Goal: Task Accomplishment & Management: Use online tool/utility

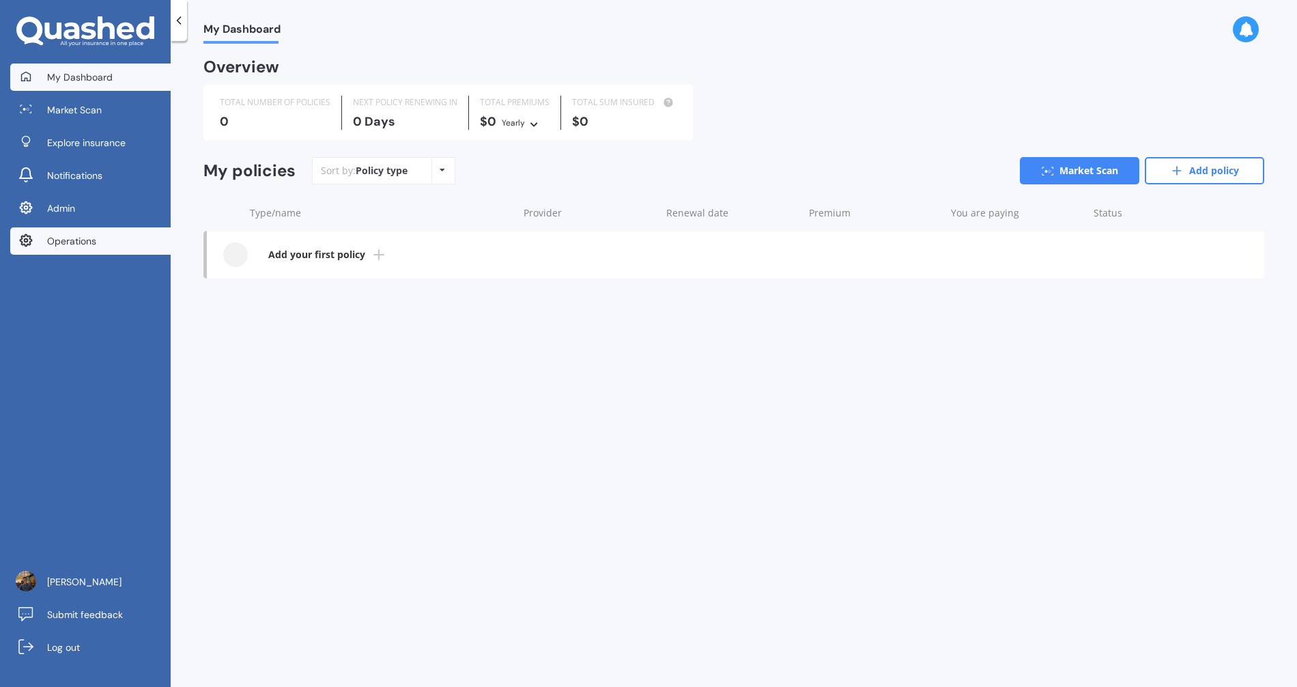
click at [115, 240] on link "Operations" at bounding box center [90, 240] width 160 height 27
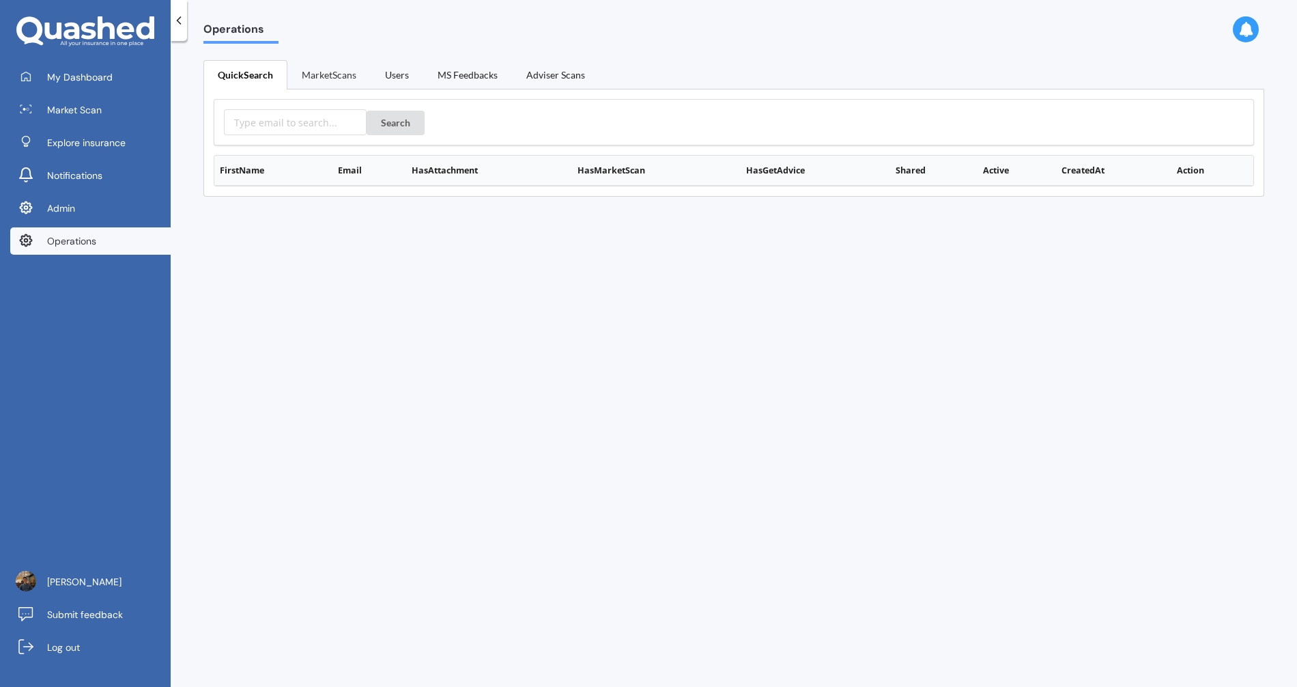
click at [364, 80] on link "MarketScans" at bounding box center [328, 74] width 83 height 29
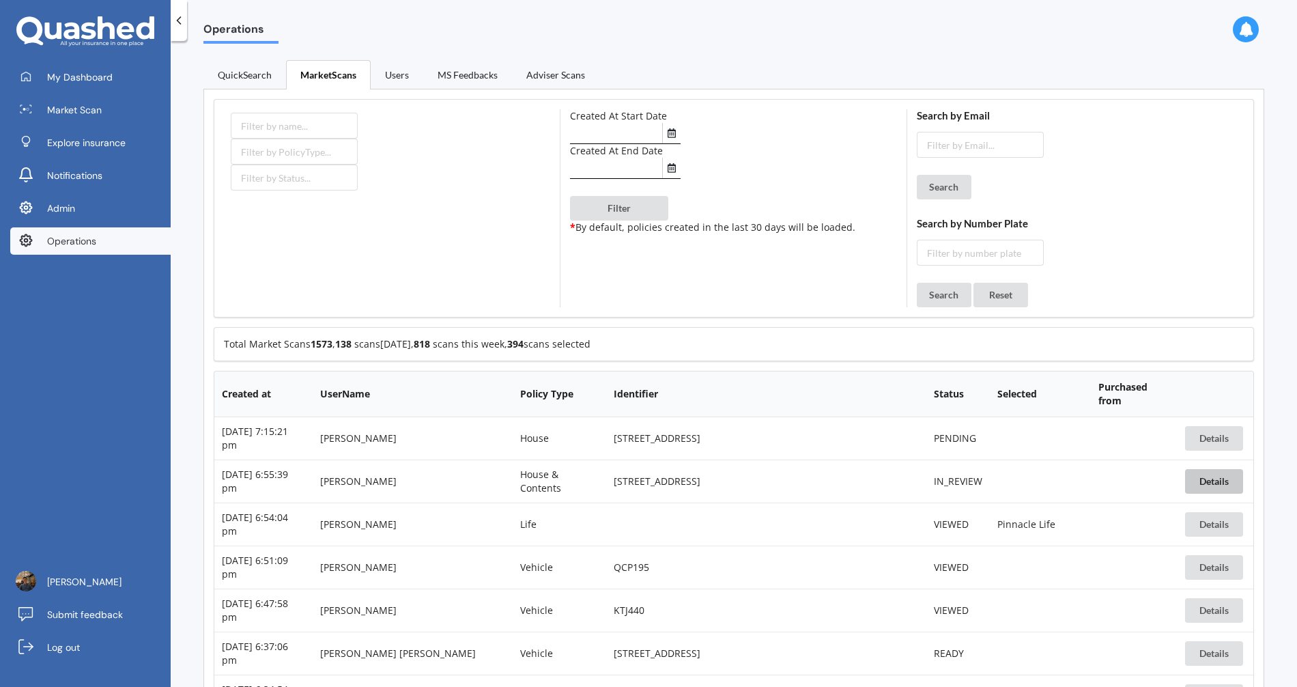
click at [1195, 478] on button "Details" at bounding box center [1214, 481] width 58 height 25
click at [121, 248] on link "Operations" at bounding box center [90, 240] width 160 height 27
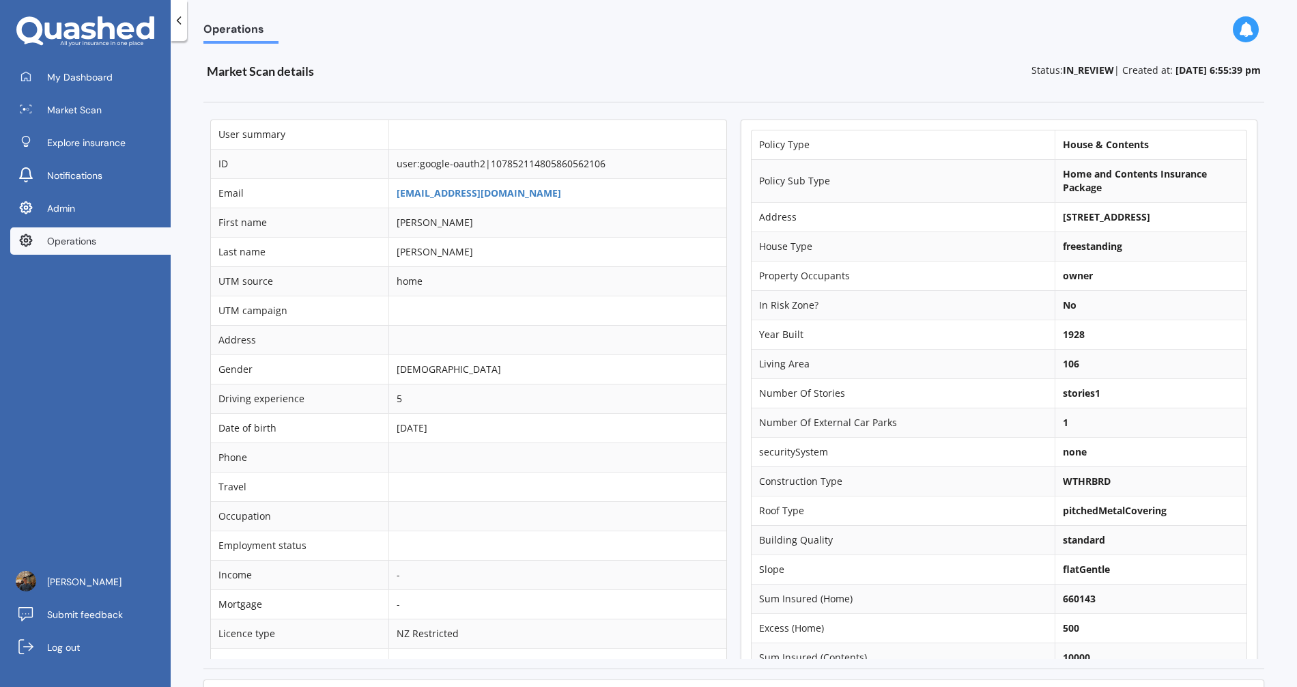
drag, startPoint x: 1045, startPoint y: 216, endPoint x: 1133, endPoint y: 216, distance: 88.0
click at [1133, 216] on td "[STREET_ADDRESS]" at bounding box center [1151, 216] width 192 height 29
copy b "117 Surrey Street,"
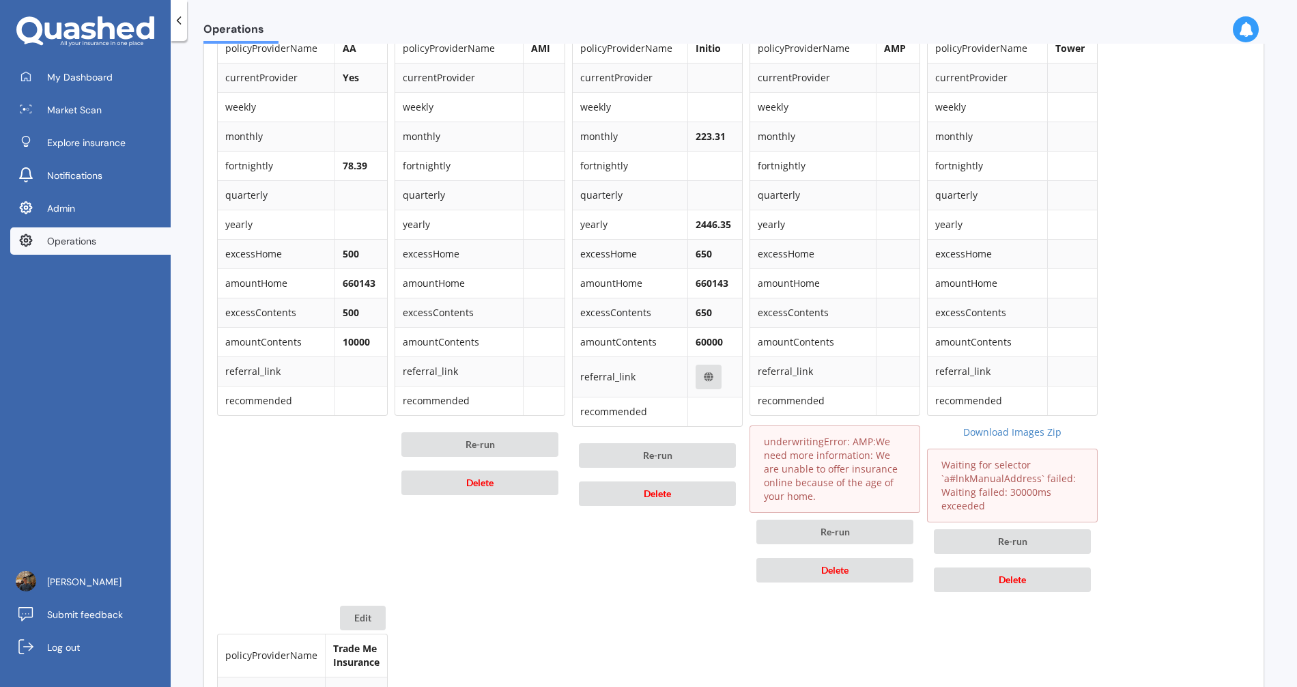
scroll to position [660, 0]
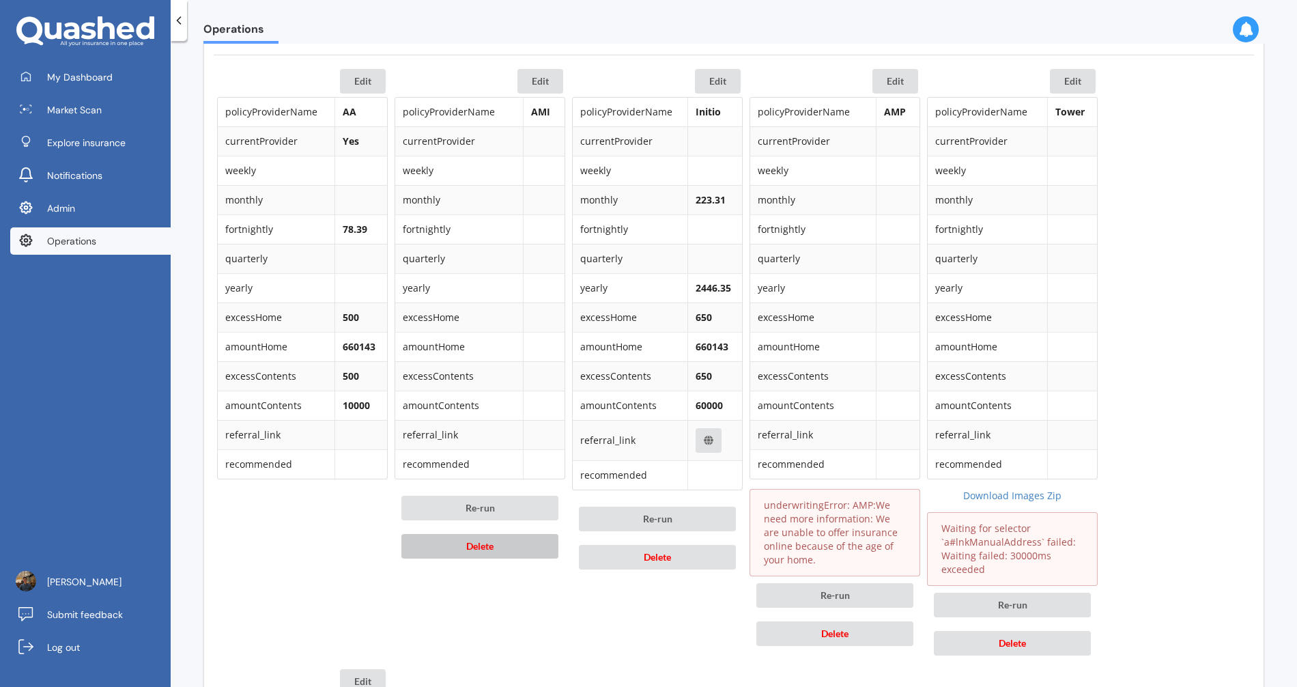
click at [517, 534] on button "Delete" at bounding box center [479, 546] width 157 height 25
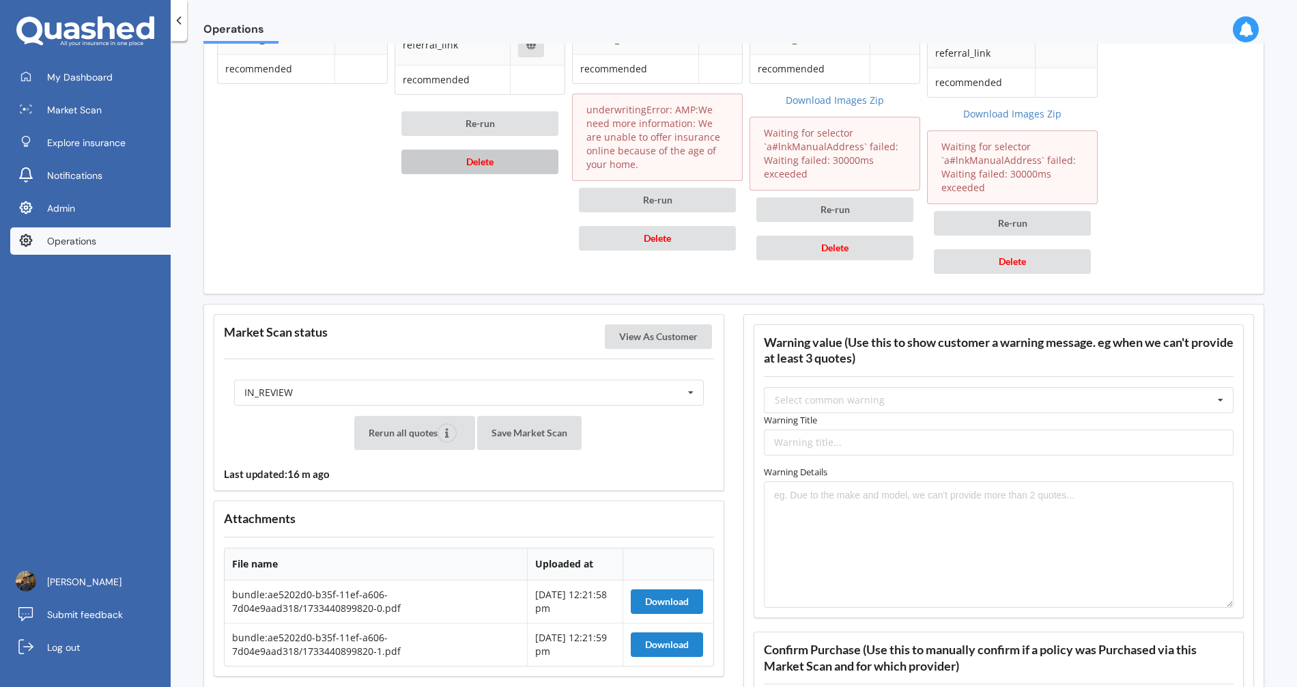
scroll to position [984, 0]
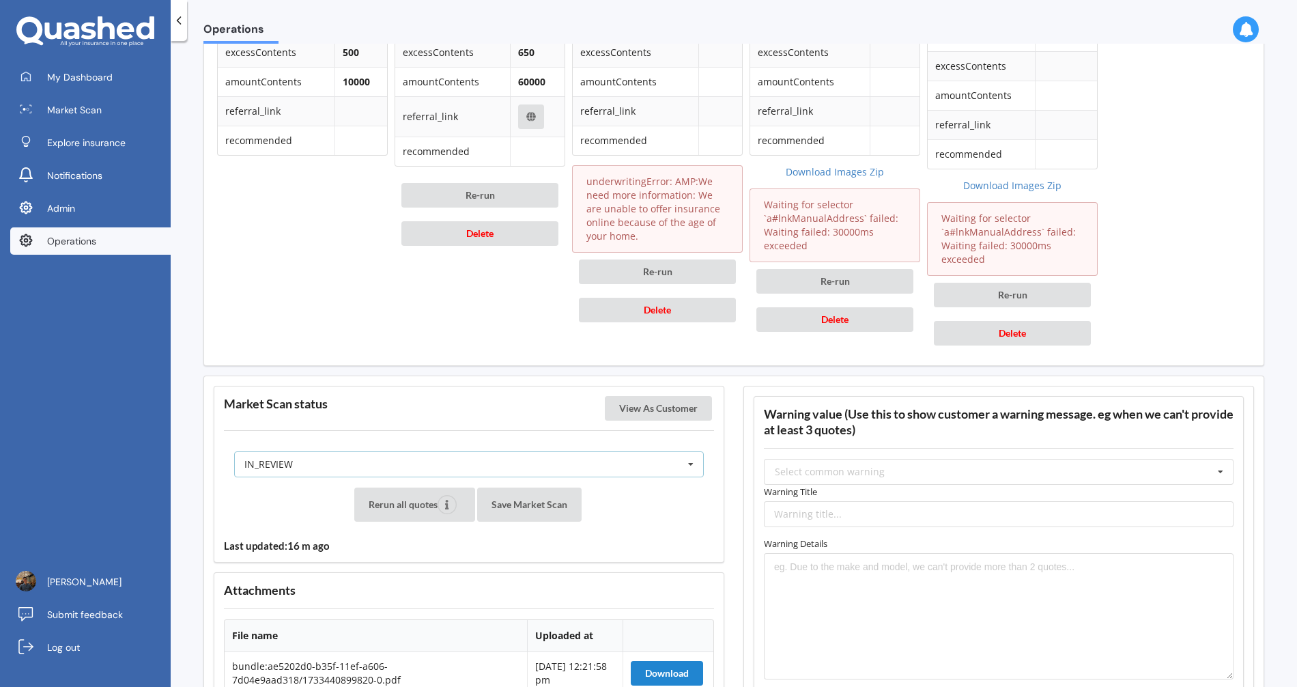
click at [607, 453] on div "IN_REVIEW READY PENDING VIEWED ABANDONED IN_REVIEW" at bounding box center [469, 464] width 470 height 26
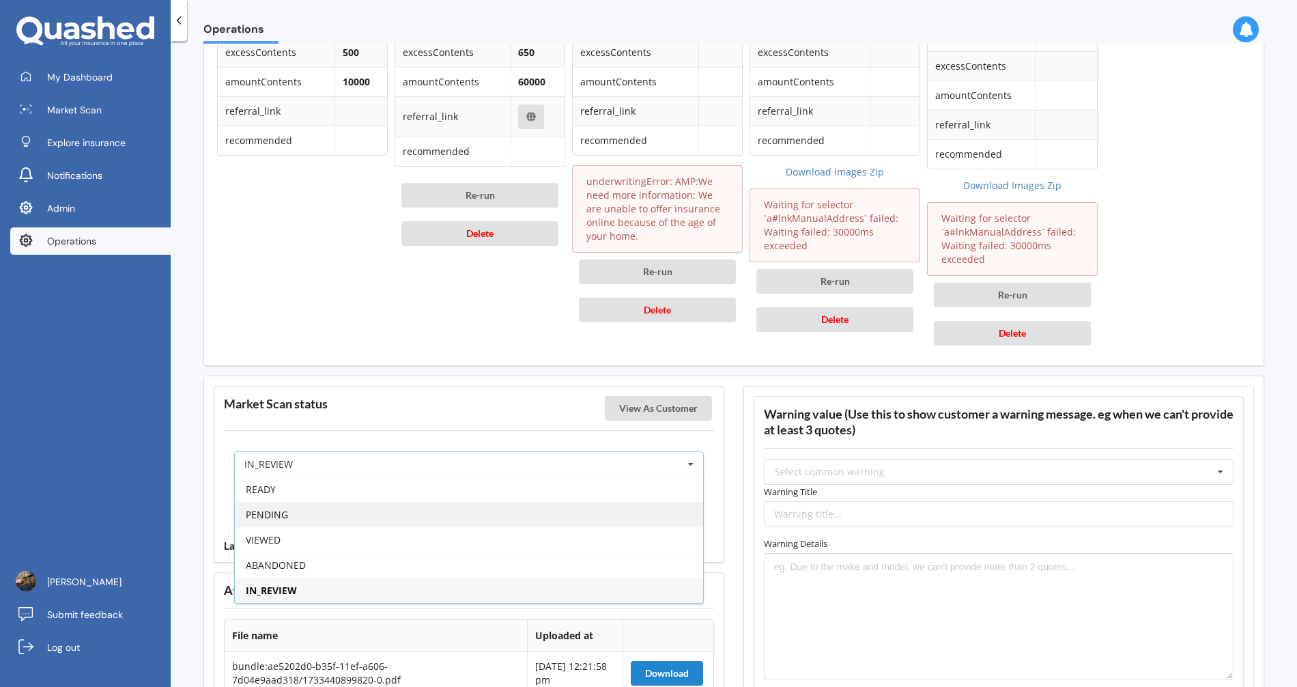
click at [538, 502] on div "PENDING" at bounding box center [469, 514] width 468 height 25
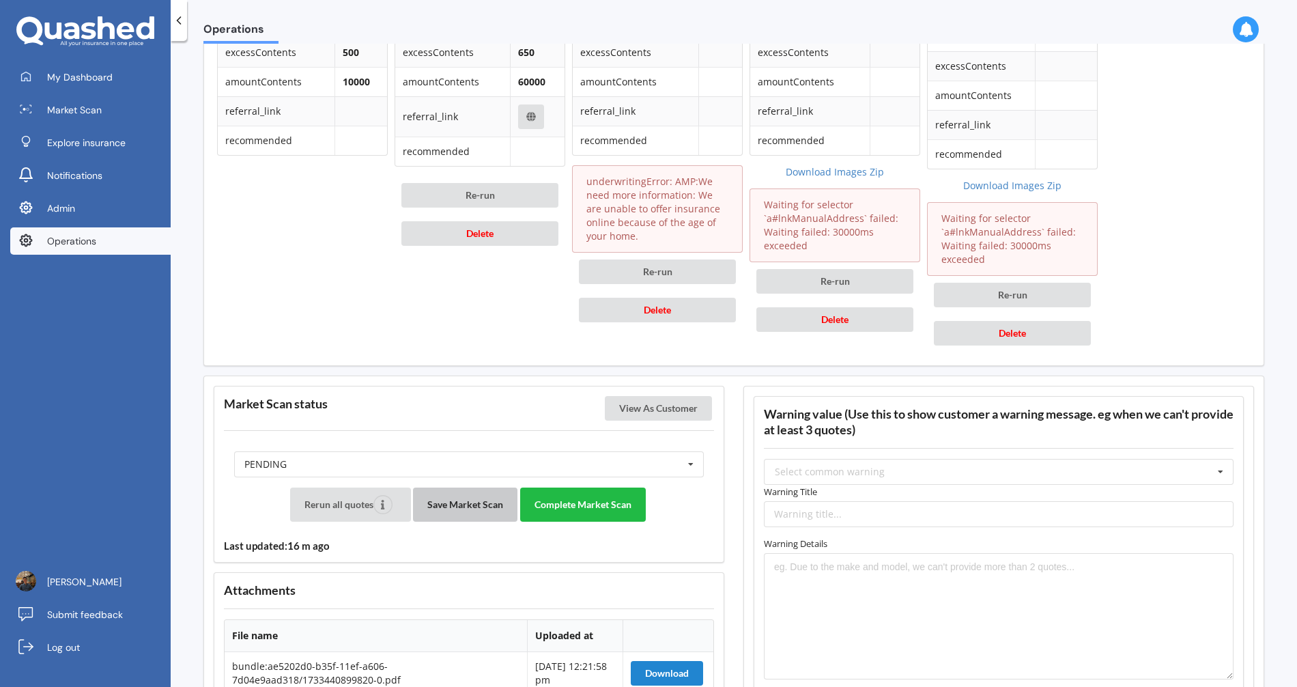
click at [484, 489] on button "Save Market Scan" at bounding box center [465, 504] width 104 height 34
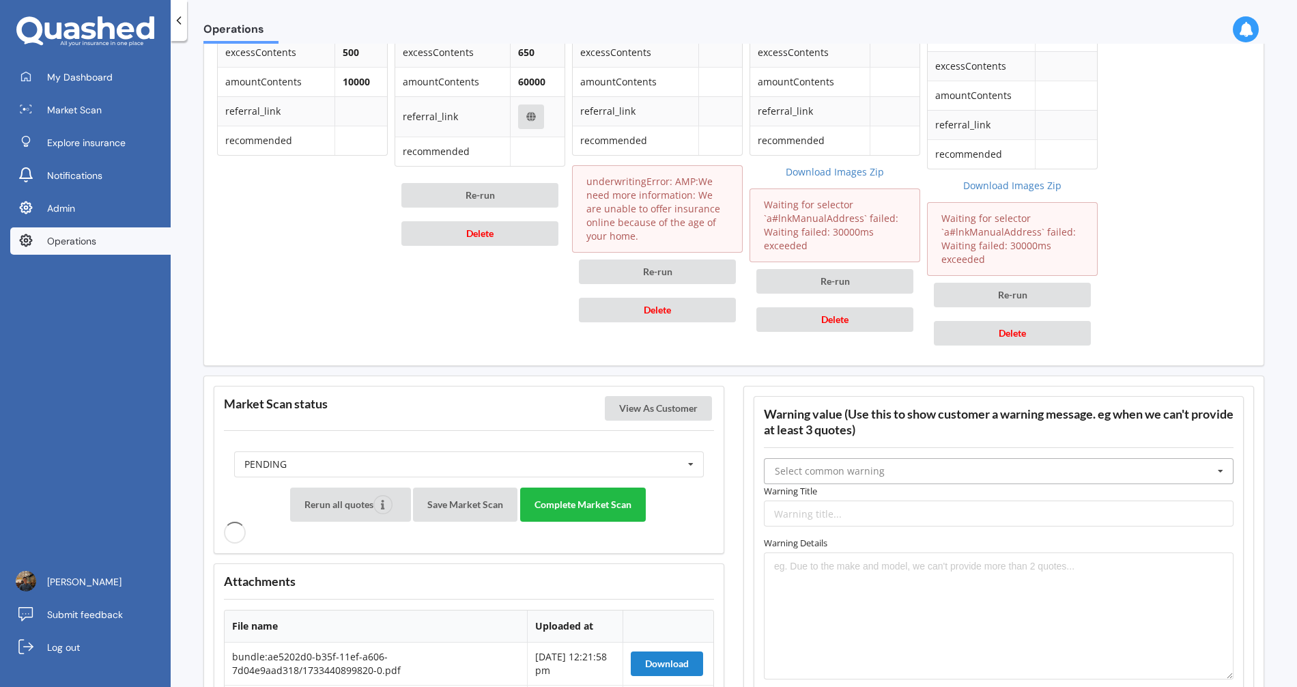
click at [903, 465] on input "text" at bounding box center [999, 471] width 468 height 25
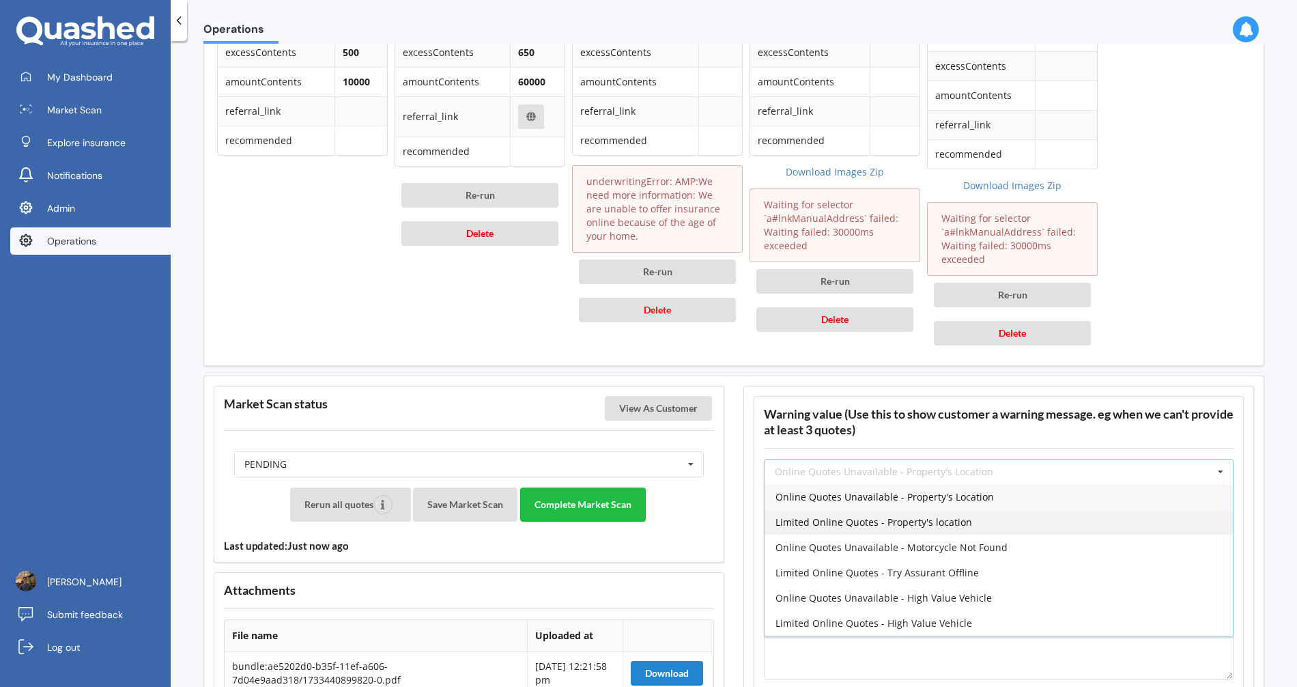
click at [930, 515] on span "Limited Online Quotes - Property's location" at bounding box center [873, 521] width 197 height 13
type input "Limited Online Quotes - Property's location"
type textarea "One or more insurers were unable to provide an online quote at the time of the …"
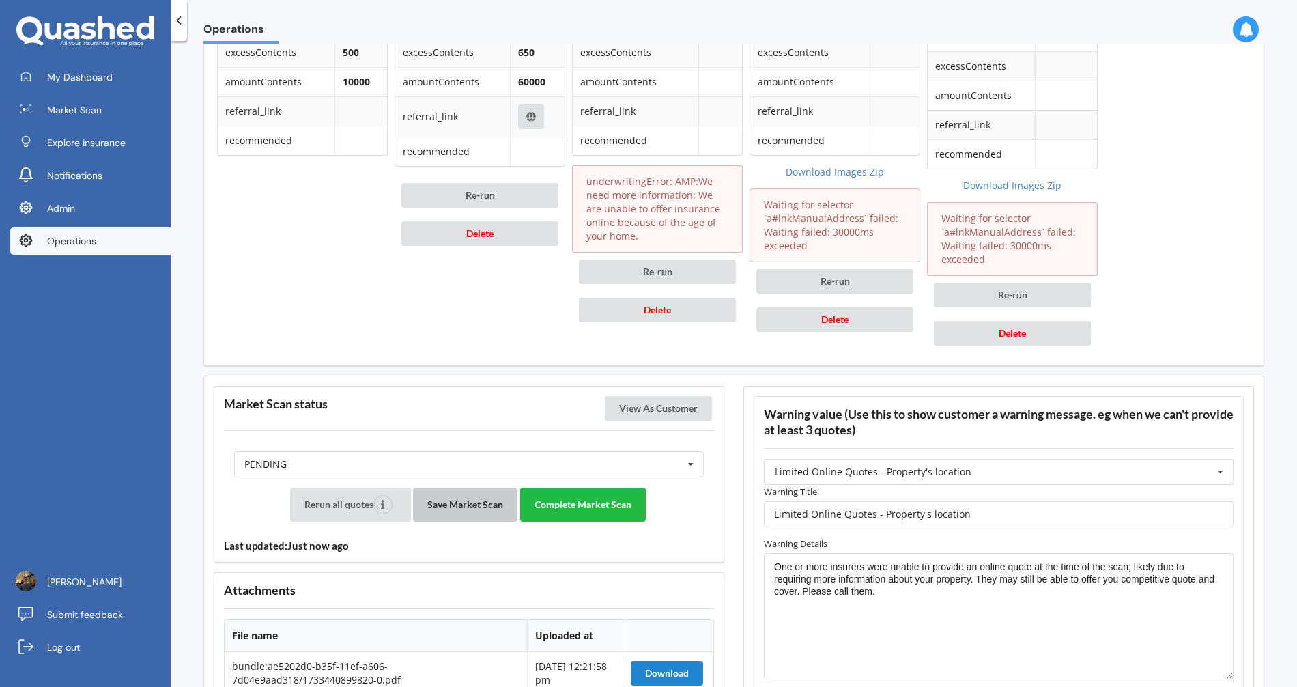
click at [464, 490] on button "Save Market Scan" at bounding box center [465, 504] width 104 height 34
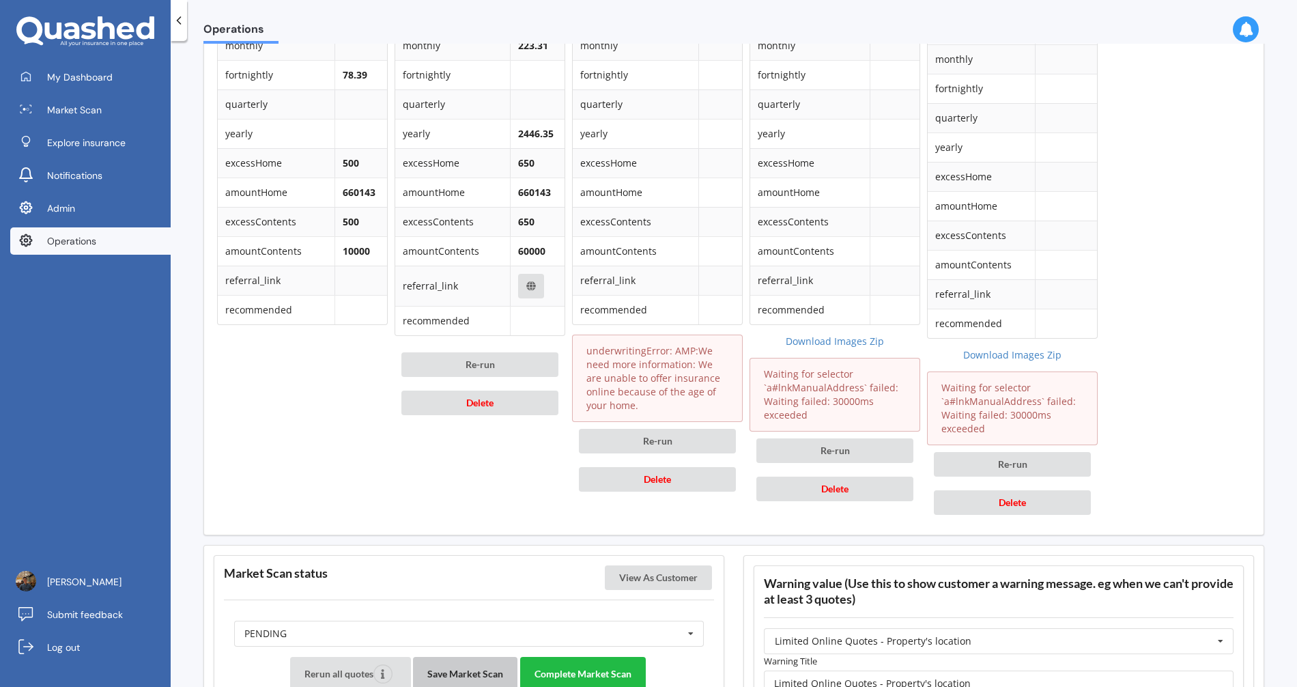
scroll to position [1086, 0]
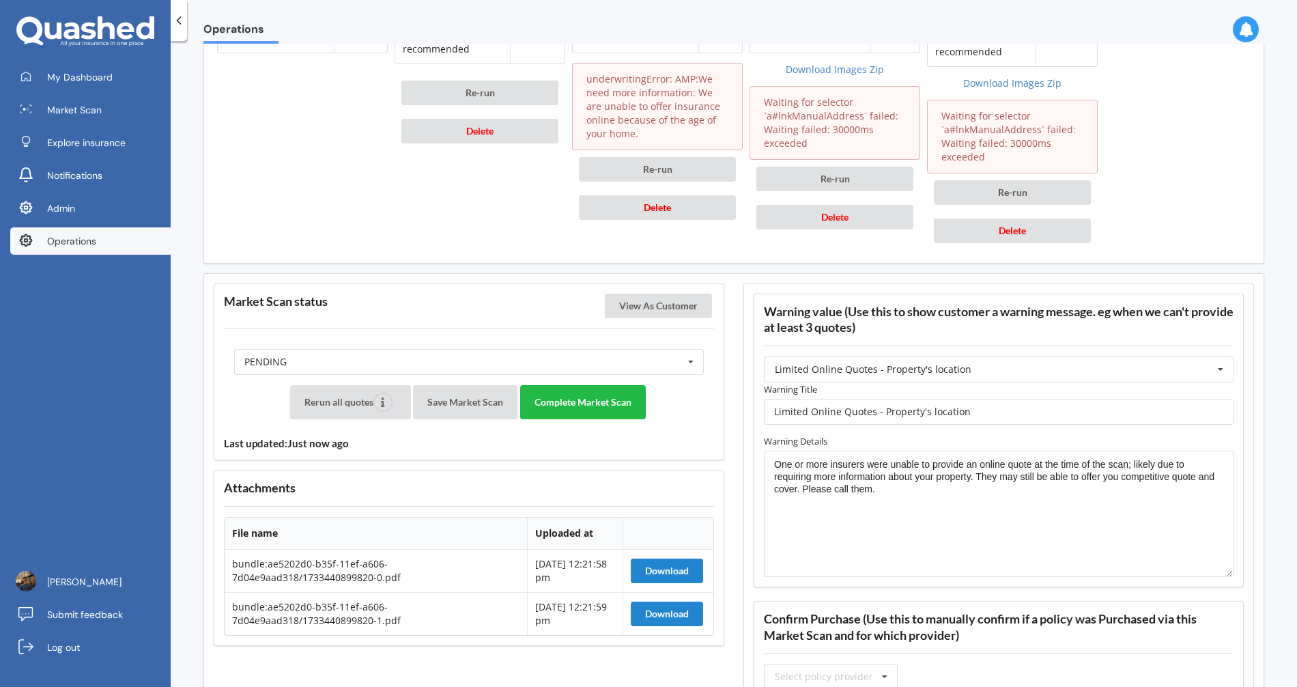
click at [620, 412] on div "Rerun all quotes Save Market Scan Complete Market Scan Last updated: Just now a…" at bounding box center [469, 417] width 490 height 65
click at [614, 399] on button "Complete Market Scan" at bounding box center [583, 402] width 126 height 34
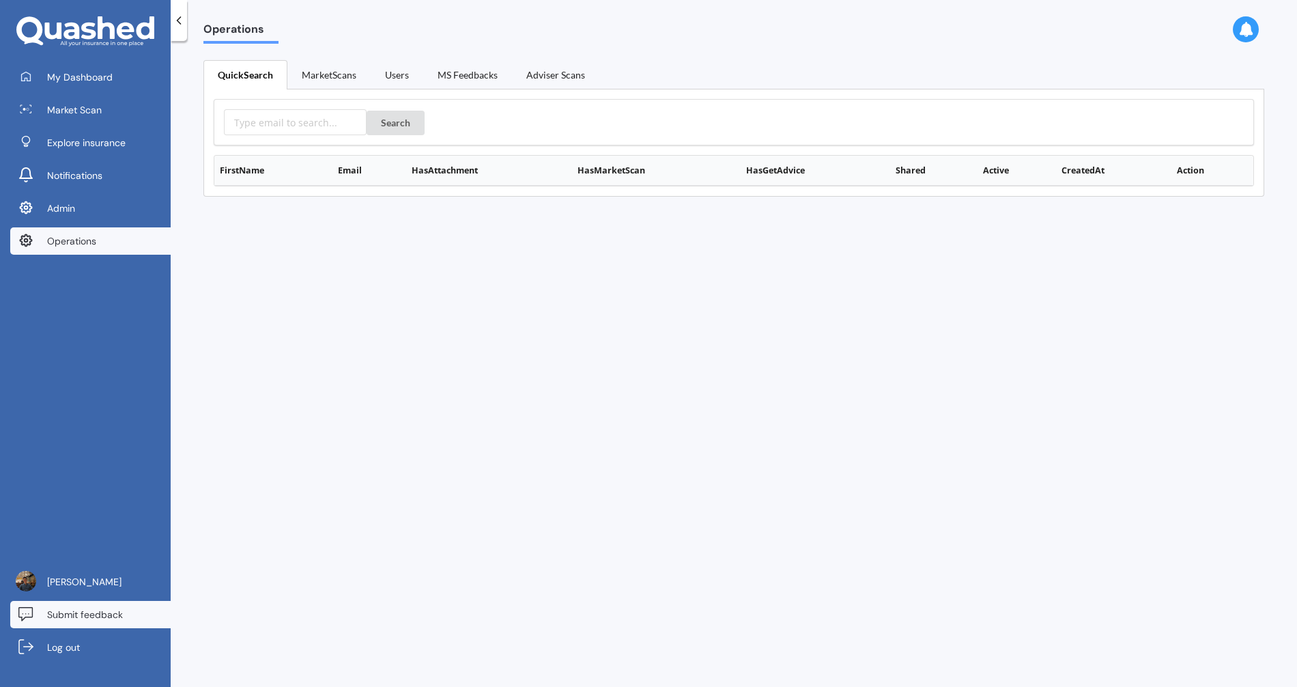
click at [120, 622] on link "Submit feedback" at bounding box center [90, 614] width 160 height 27
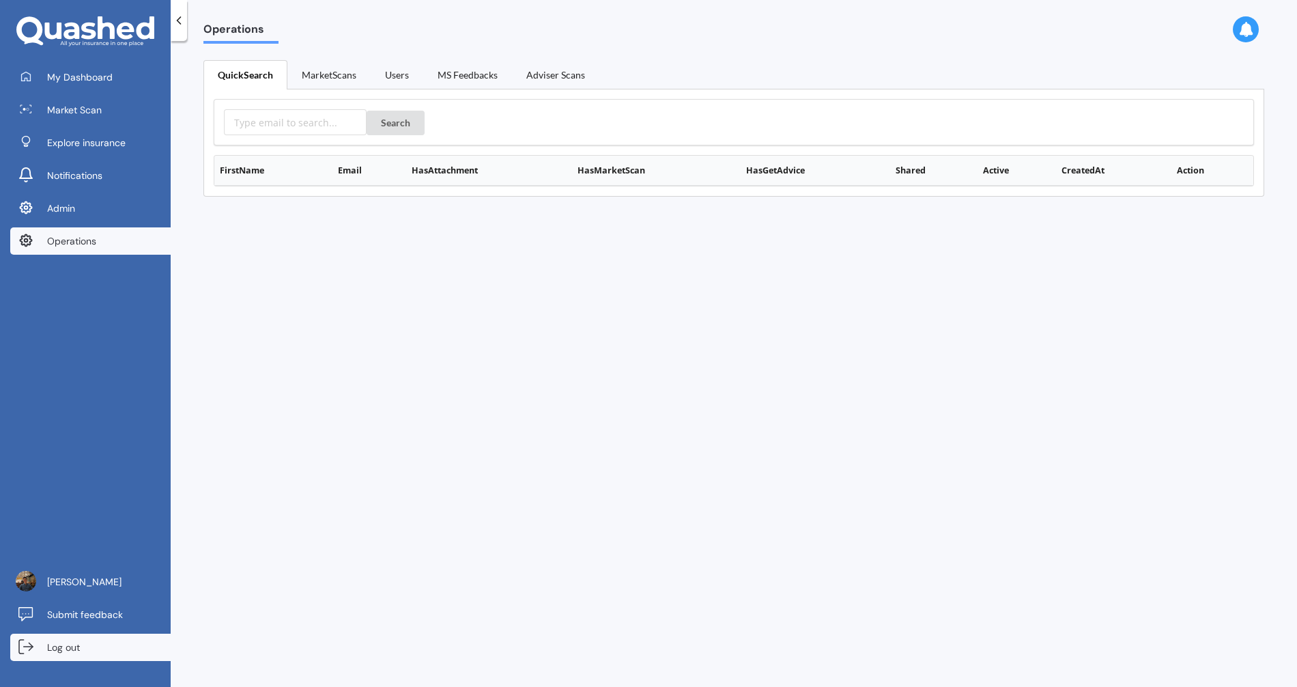
click at [91, 646] on link "Log out" at bounding box center [90, 646] width 160 height 27
